Goal: Task Accomplishment & Management: Manage account settings

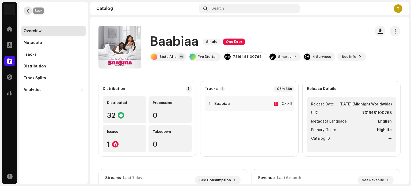
click at [29, 8] on button "button" at bounding box center [28, 10] width 9 height 9
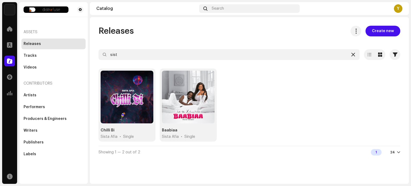
click at [354, 56] on icon at bounding box center [353, 54] width 4 height 4
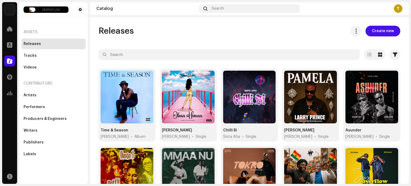
click at [395, 7] on div "Y" at bounding box center [398, 8] width 9 height 9
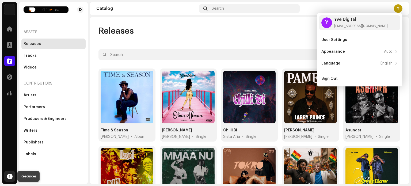
click at [9, 175] on span at bounding box center [10, 176] width 6 height 4
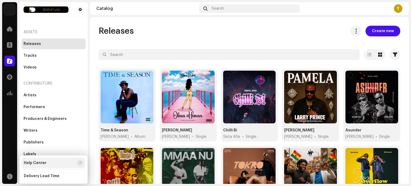
click at [62, 162] on div "Help Center" at bounding box center [49, 163] width 51 height 4
click at [378, 52] on span at bounding box center [380, 54] width 4 height 4
click at [364, 54] on div at bounding box center [369, 54] width 11 height 11
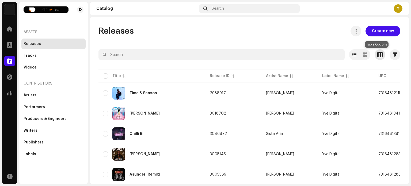
click at [377, 55] on span "button" at bounding box center [379, 54] width 5 height 4
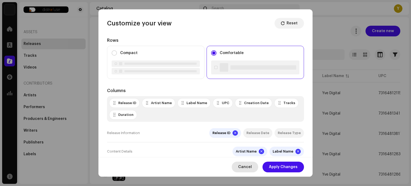
click at [249, 165] on span "Cancel" at bounding box center [245, 167] width 14 height 11
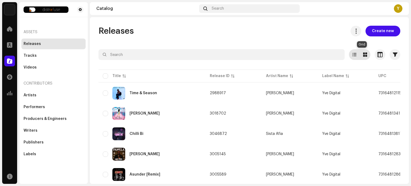
click at [363, 53] on span at bounding box center [365, 54] width 4 height 4
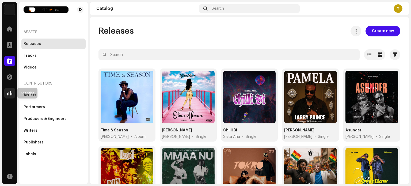
click at [9, 89] on div at bounding box center [9, 93] width 11 height 11
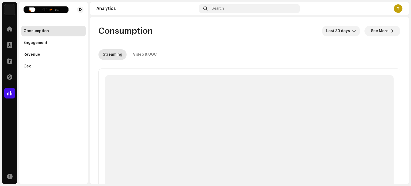
click at [9, 91] on span at bounding box center [9, 93] width 5 height 4
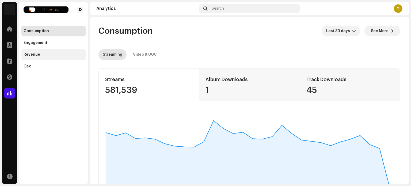
click at [37, 57] on div "Revenue" at bounding box center [53, 54] width 64 height 11
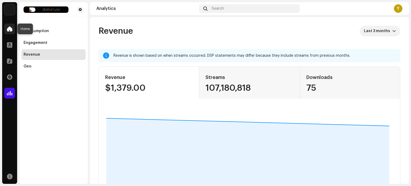
click at [9, 31] on span at bounding box center [9, 29] width 5 height 4
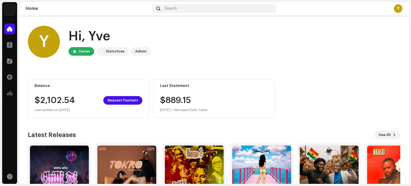
click at [141, 54] on div "Admin" at bounding box center [140, 51] width 11 height 6
click at [139, 51] on div "Admin" at bounding box center [140, 51] width 11 height 6
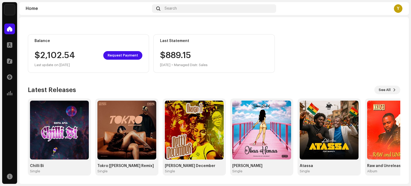
scroll to position [44, 0]
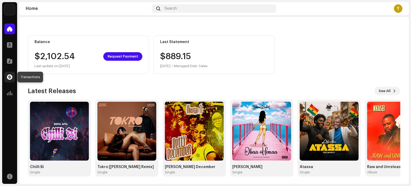
click at [9, 77] on span at bounding box center [9, 77] width 5 height 4
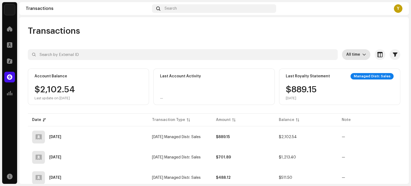
click at [362, 56] on icon "dropdown trigger" at bounding box center [364, 55] width 4 height 4
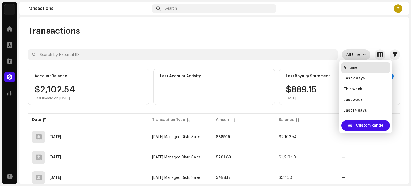
click at [348, 25] on div "Transactions All time Selected 0 Select all Options Filters Types Statements Pa…" at bounding box center [214, 100] width 390 height 167
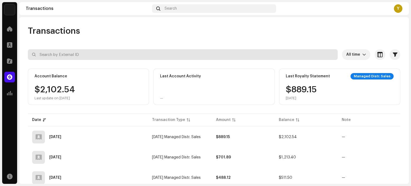
click at [249, 53] on input "text" at bounding box center [183, 54] width 310 height 11
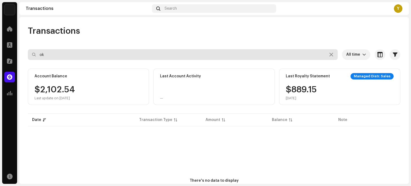
type input "o"
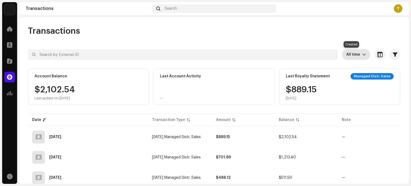
click at [356, 58] on span "All time" at bounding box center [354, 54] width 16 height 11
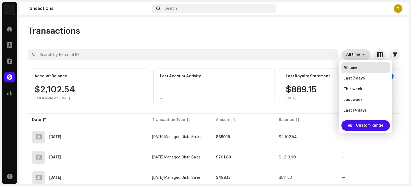
click at [354, 43] on div "Transactions All time Selected 0 Select all Options Filters Types Statements Pa…" at bounding box center [214, 124] width 390 height 196
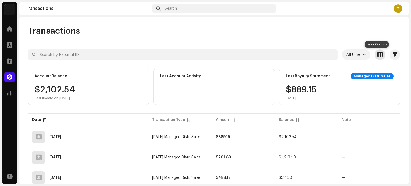
click at [377, 54] on span "button" at bounding box center [379, 54] width 5 height 4
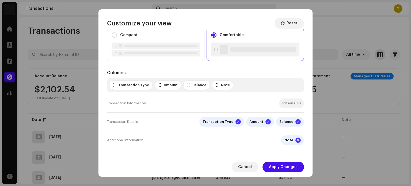
scroll to position [18, 0]
click at [242, 169] on span "Cancel" at bounding box center [245, 167] width 14 height 11
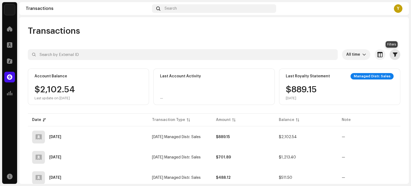
click at [392, 57] on button "button" at bounding box center [395, 54] width 11 height 11
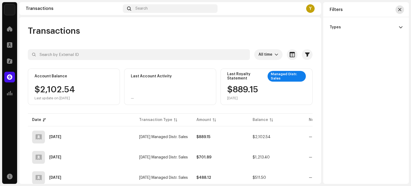
click at [400, 9] on span "button" at bounding box center [399, 9] width 3 height 4
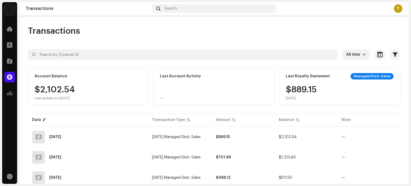
click at [401, 7] on div "Y" at bounding box center [398, 8] width 9 height 9
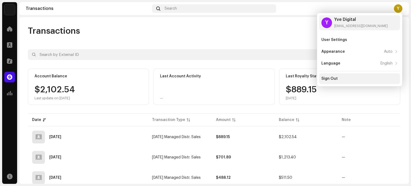
click at [333, 78] on div "Sign Out" at bounding box center [329, 79] width 16 height 4
